Goal: Find specific page/section: Find specific page/section

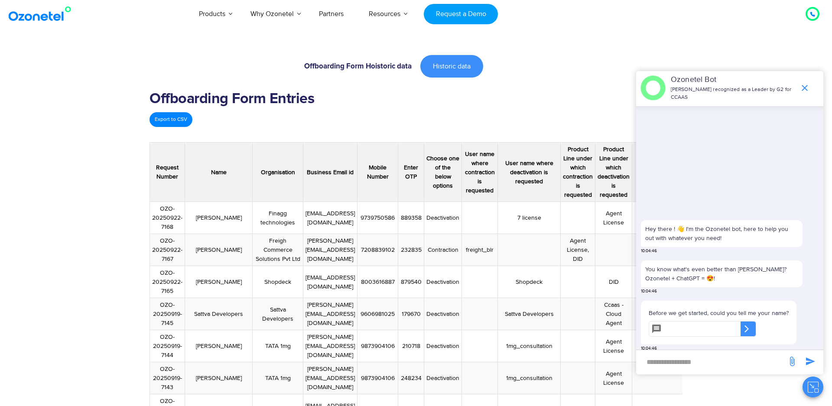
scroll to position [138, 0]
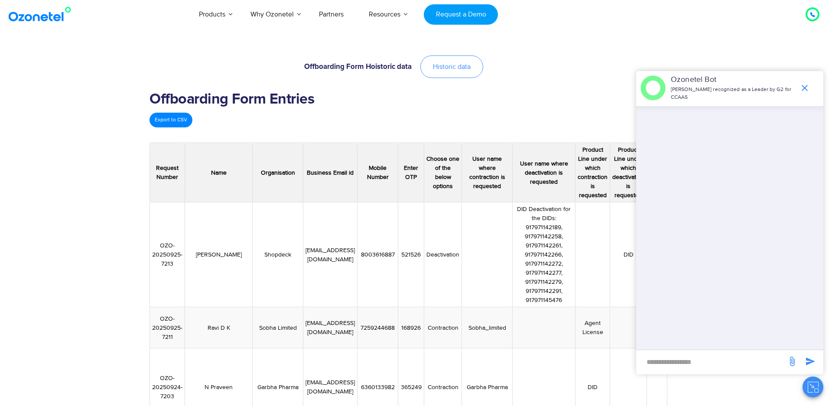
click at [454, 66] on span "Historic data" at bounding box center [452, 66] width 38 height 7
click at [456, 58] on link "Historic data" at bounding box center [451, 66] width 63 height 23
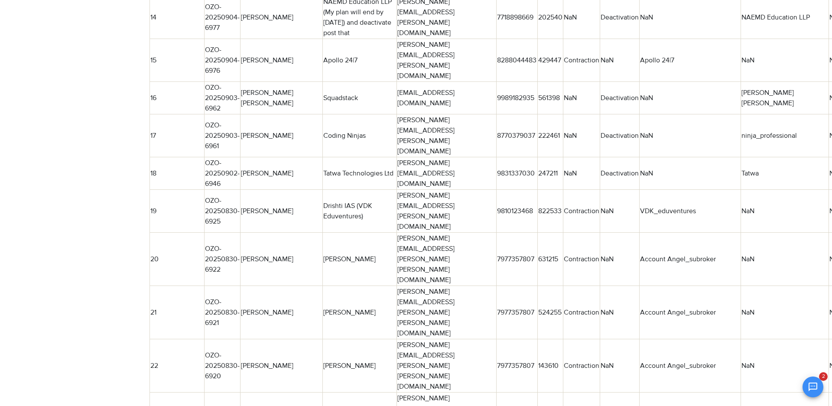
scroll to position [262, 0]
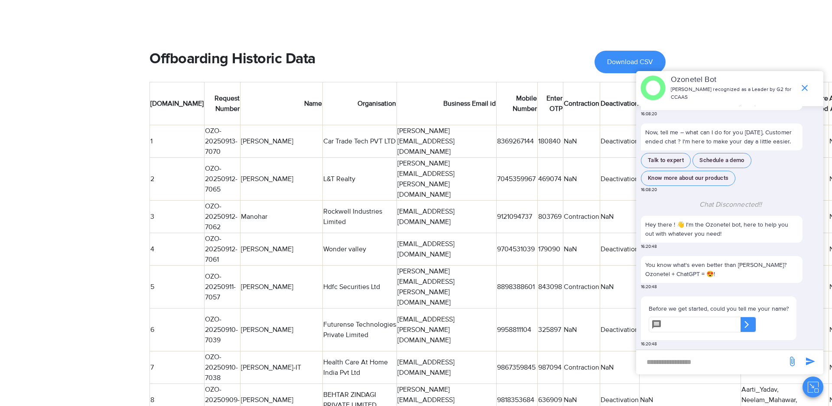
scroll to position [425, 0]
